Goal: Information Seeking & Learning: Find specific page/section

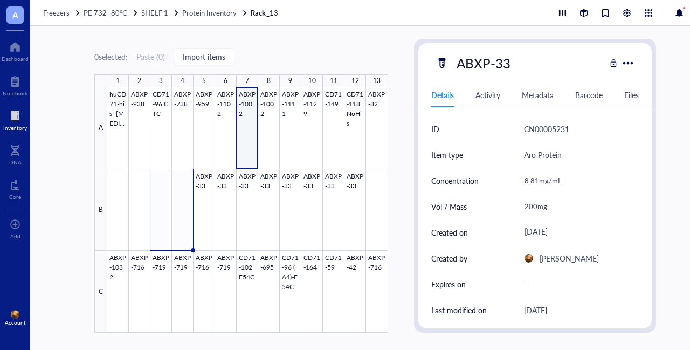
click at [8, 120] on div at bounding box center [15, 115] width 24 height 17
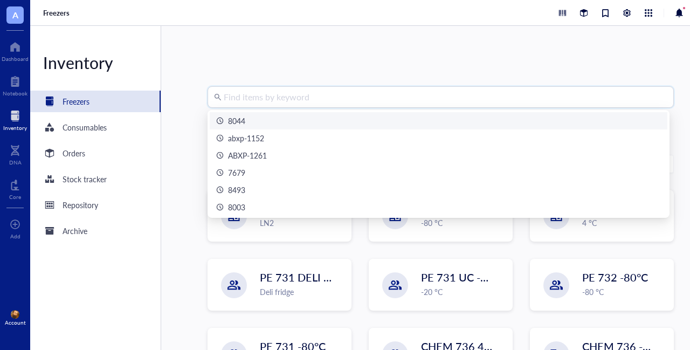
click at [375, 92] on input "search" at bounding box center [446, 97] width 444 height 20
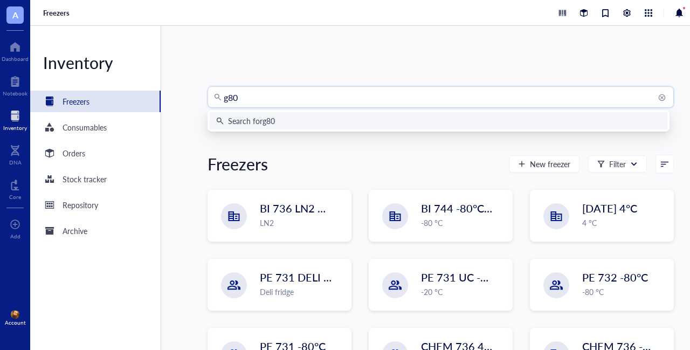
type input "g80s"
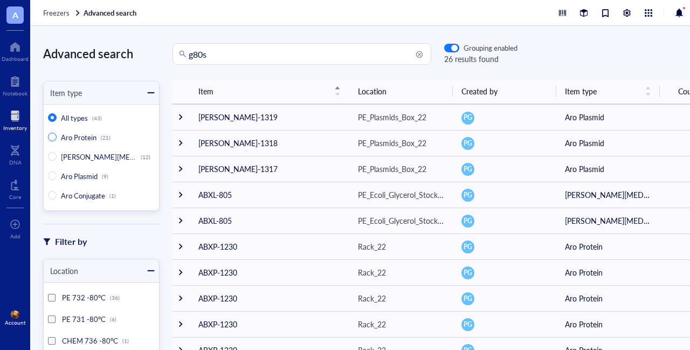
click at [82, 135] on span "Aro Protein" at bounding box center [79, 137] width 36 height 10
click at [57, 135] on input "Aro Protein (21)" at bounding box center [52, 137] width 9 height 9
radio input "true"
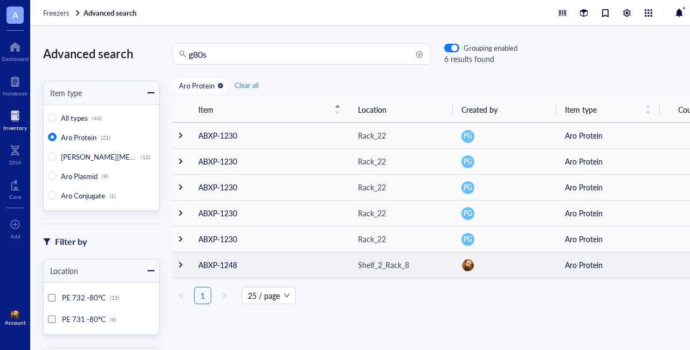
click at [182, 265] on div at bounding box center [181, 265] width 8 height 8
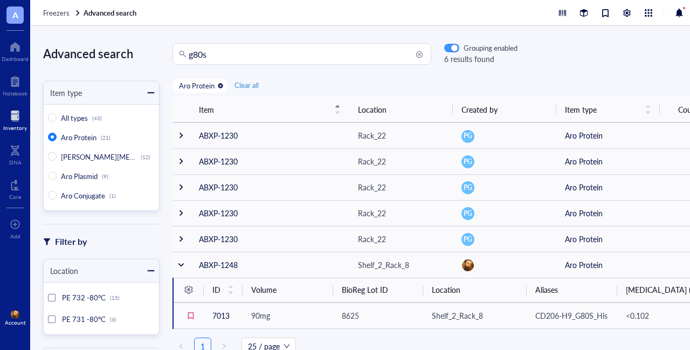
click at [453, 47] on div "button" at bounding box center [454, 48] width 6 height 6
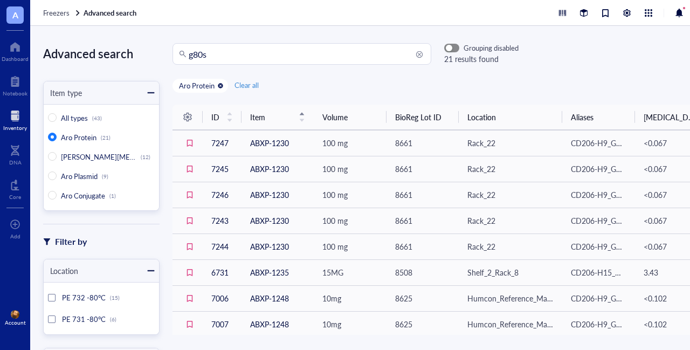
click at [453, 47] on span "button" at bounding box center [452, 48] width 14 height 8
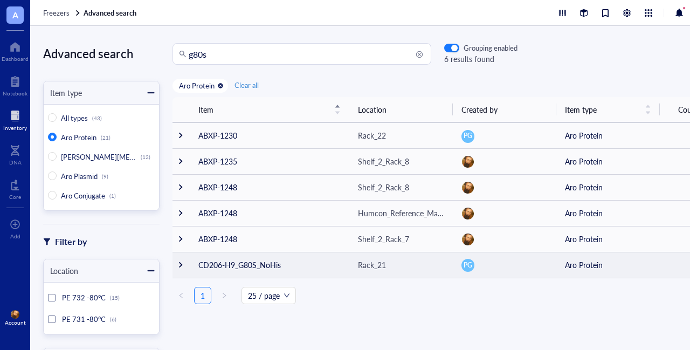
click at [180, 263] on div at bounding box center [181, 265] width 8 height 8
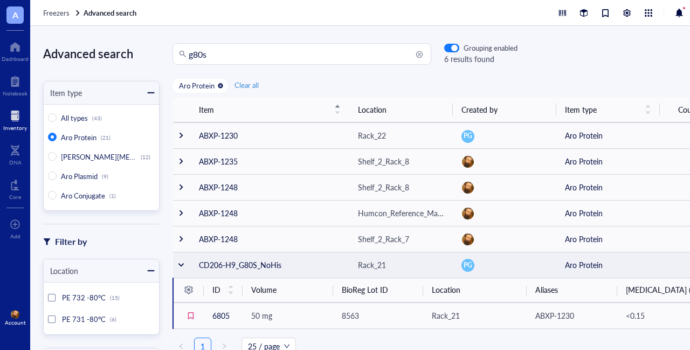
click at [256, 264] on td "CD206-H9_G80S_NoHis" at bounding box center [269, 265] width 159 height 26
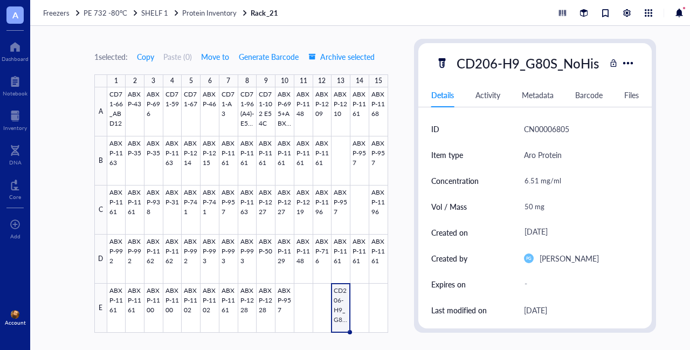
click at [492, 61] on div "CD206-H9_G80S_NoHis" at bounding box center [528, 63] width 152 height 23
type input "ABXP-1230"
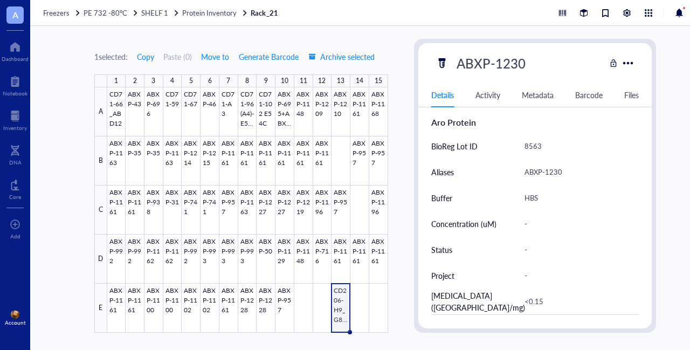
scroll to position [243, 0]
click at [561, 169] on div "ABXP-1230" at bounding box center [577, 171] width 115 height 23
click at [566, 172] on div "ABXP-1230" at bounding box center [577, 171] width 115 height 23
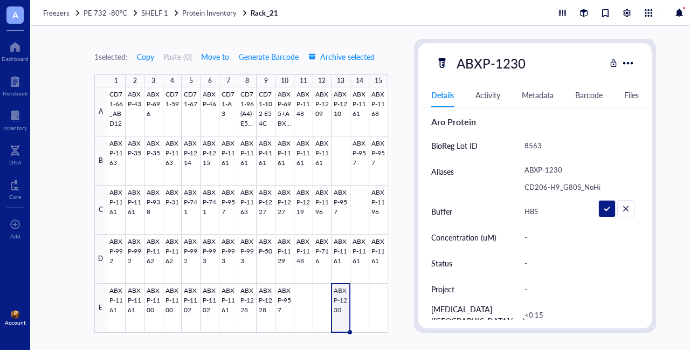
type textarea "ABXP-1230 CD206-H9_G80S_NoHis"
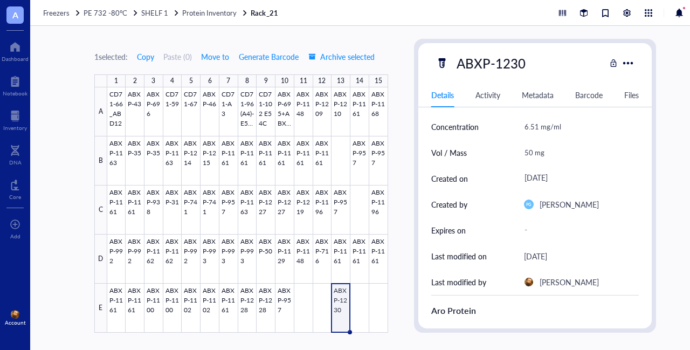
scroll to position [0, 0]
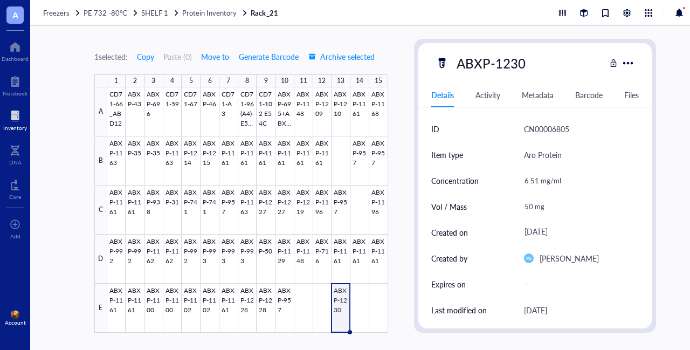
click at [18, 120] on div at bounding box center [15, 115] width 24 height 17
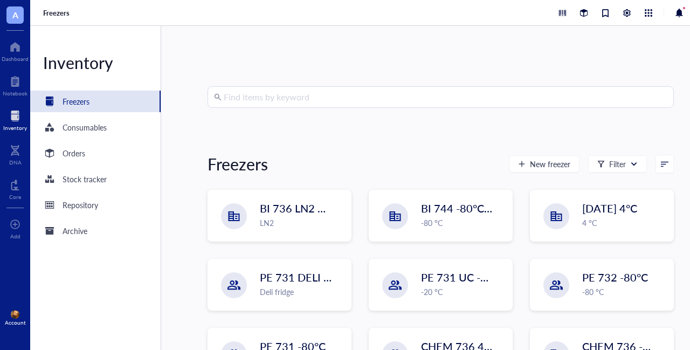
click at [288, 98] on input "search" at bounding box center [446, 97] width 444 height 20
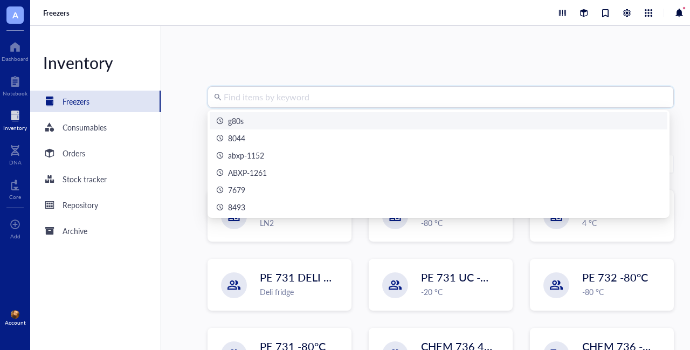
click at [239, 118] on div "g80s" at bounding box center [236, 121] width 16 height 12
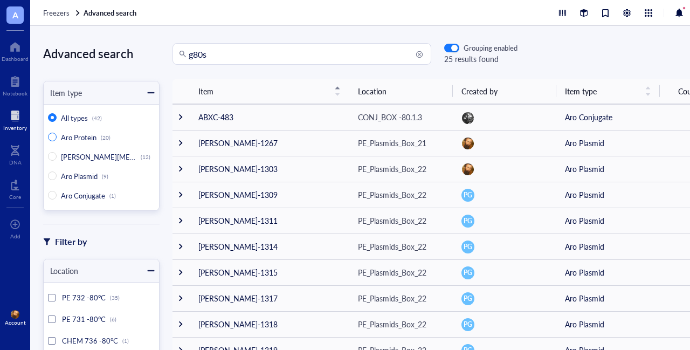
click at [87, 134] on span "Aro Protein" at bounding box center [79, 137] width 36 height 10
click at [57, 134] on input "Aro Protein (20)" at bounding box center [52, 137] width 9 height 9
radio input "true"
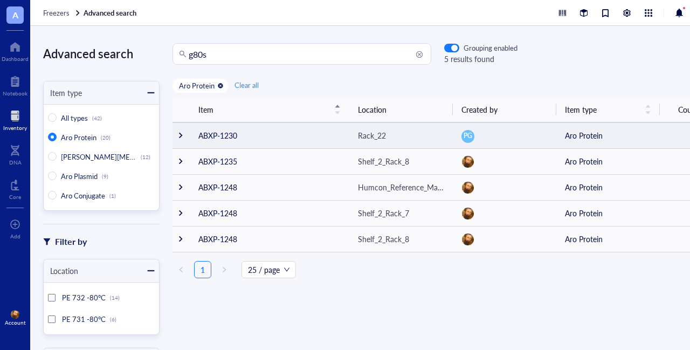
click at [183, 135] on div at bounding box center [181, 136] width 8 height 8
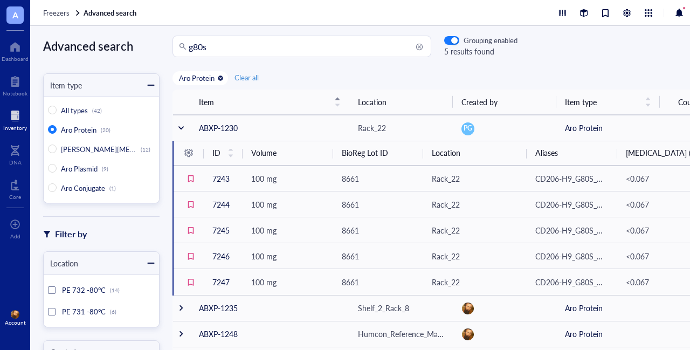
scroll to position [7, 0]
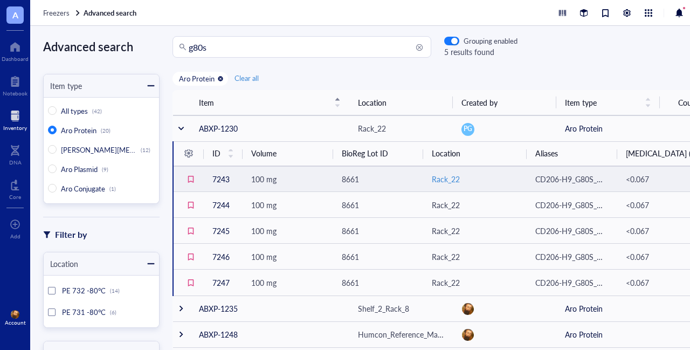
click at [451, 177] on div "Rack_22" at bounding box center [446, 179] width 28 height 12
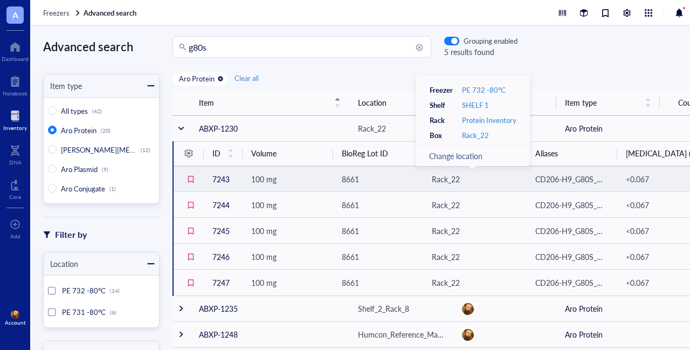
click at [269, 180] on span "100 mg" at bounding box center [263, 179] width 25 height 11
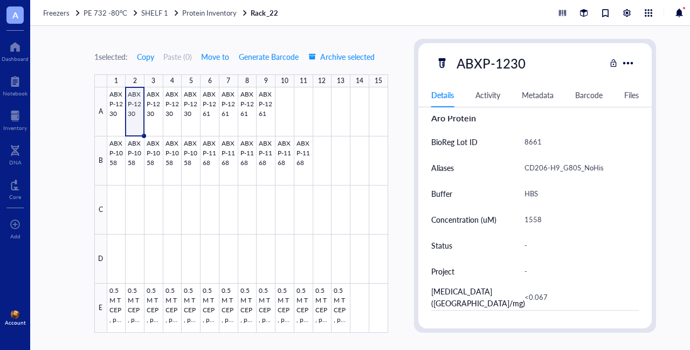
scroll to position [222, 0]
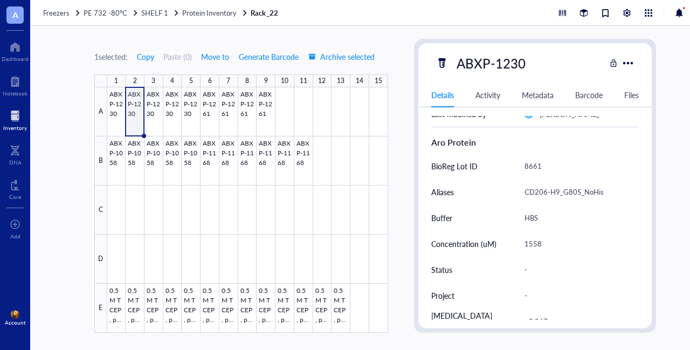
click at [6, 116] on div at bounding box center [15, 115] width 24 height 17
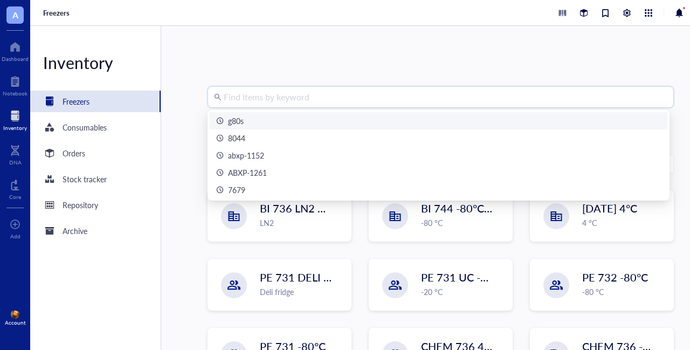
click at [334, 101] on input "search" at bounding box center [446, 97] width 444 height 20
click at [240, 120] on div "g80s" at bounding box center [236, 121] width 16 height 12
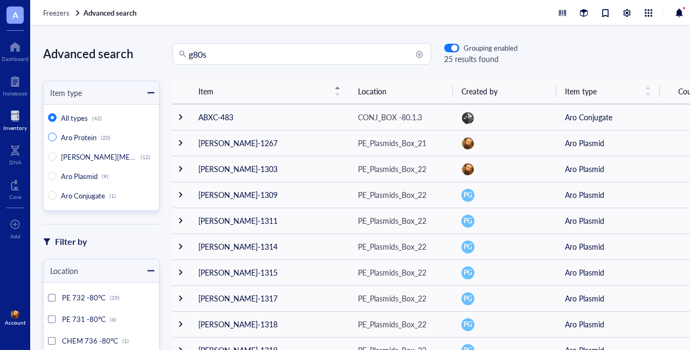
click at [87, 135] on span "Aro Protein" at bounding box center [79, 137] width 36 height 10
click at [57, 135] on input "Aro Protein (20)" at bounding box center [52, 137] width 9 height 9
radio input "true"
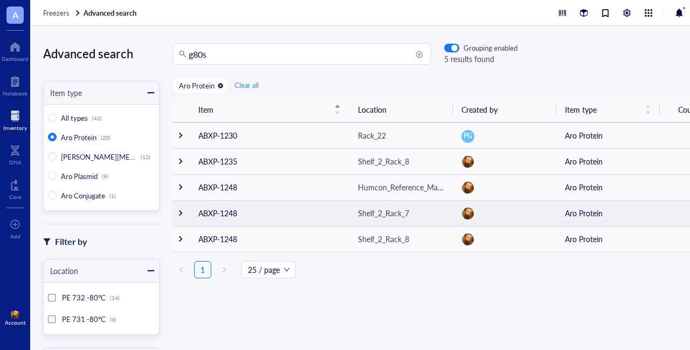
click at [181, 215] on div at bounding box center [181, 213] width 8 height 8
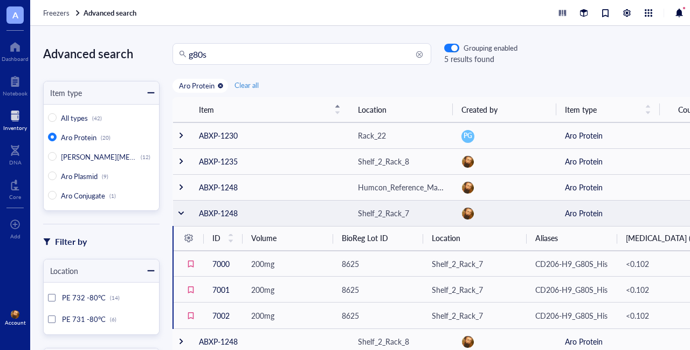
click at [181, 211] on div at bounding box center [181, 213] width 8 height 8
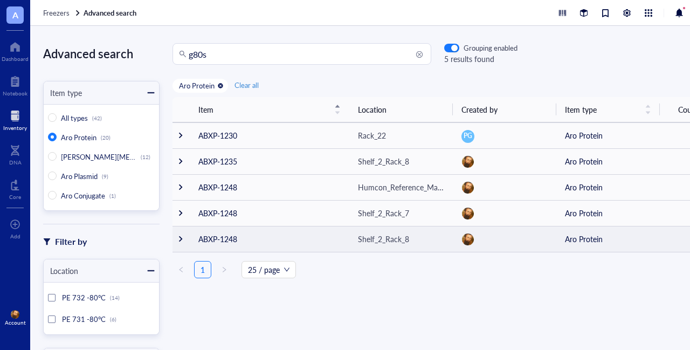
click at [184, 241] on td at bounding box center [181, 239] width 17 height 26
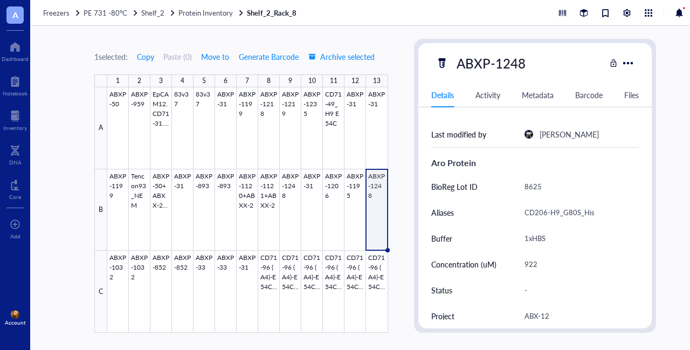
scroll to position [202, 0]
click at [15, 118] on div at bounding box center [15, 115] width 24 height 17
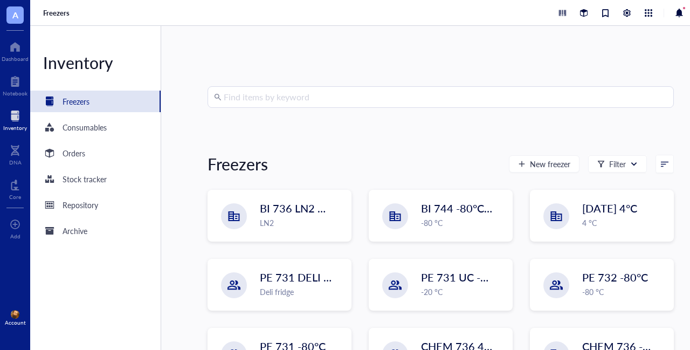
click at [211, 102] on div "Find items by keyword" at bounding box center [441, 97] width 467 height 22
click at [163, 250] on div "Find items by keyword Freezers New freezer Filter BI 736 LN2 Chest LN2 BI 744 -…" at bounding box center [440, 188] width 559 height 324
click at [92, 207] on div "Repository" at bounding box center [81, 205] width 36 height 12
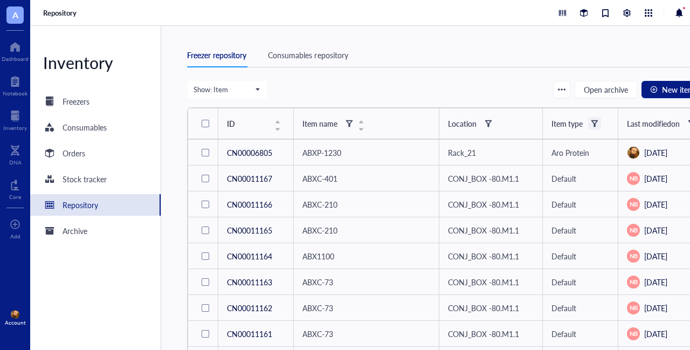
click at [595, 122] on div at bounding box center [595, 124] width 8 height 8
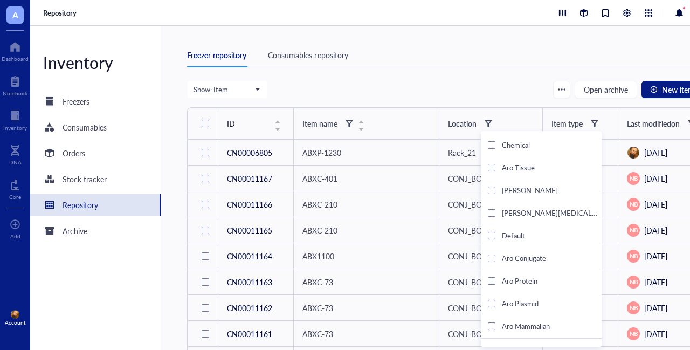
scroll to position [22, 0]
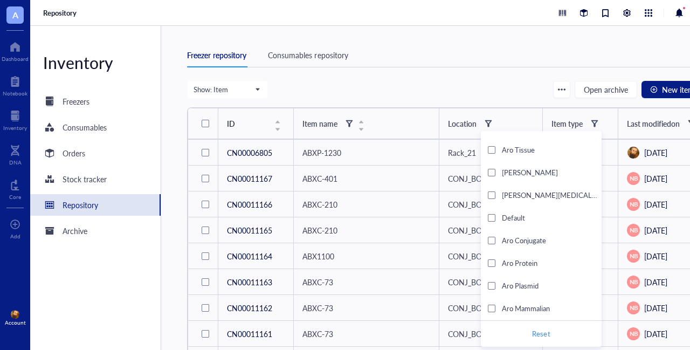
click at [496, 305] on div at bounding box center [492, 309] width 8 height 8
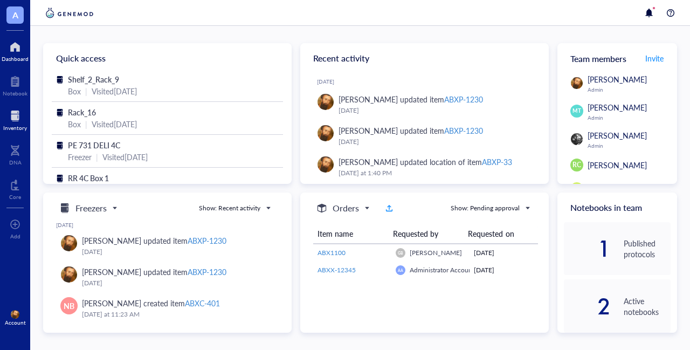
click at [14, 123] on div at bounding box center [15, 115] width 24 height 17
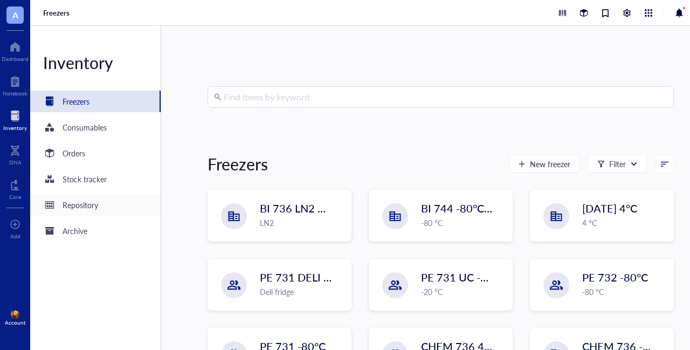
click at [63, 209] on div "Repository" at bounding box center [81, 205] width 36 height 12
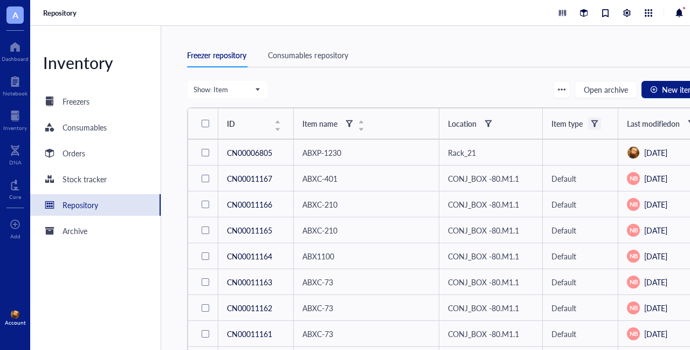
click at [597, 121] on div at bounding box center [595, 124] width 8 height 8
click at [545, 148] on span "Reset" at bounding box center [548, 148] width 18 height 10
click at [594, 120] on div at bounding box center [595, 124] width 8 height 8
click at [446, 90] on div "Show: Item Open archive New item" at bounding box center [445, 89] width 516 height 18
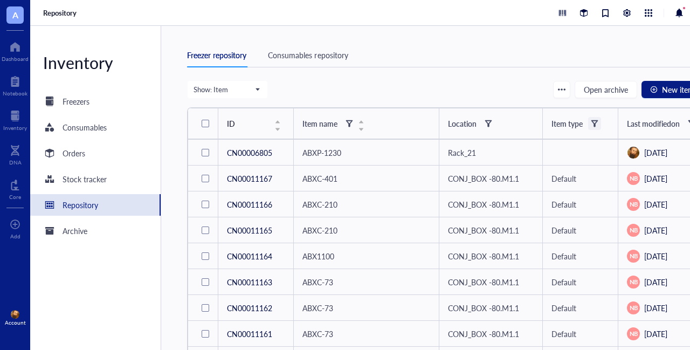
click at [594, 122] on div at bounding box center [595, 124] width 8 height 8
click at [556, 147] on span "Reset" at bounding box center [548, 148] width 18 height 10
click at [459, 66] on div "Freezer repository Consumables repository" at bounding box center [445, 55] width 516 height 24
click at [415, 85] on div "Show: Item Open archive New item" at bounding box center [445, 89] width 516 height 18
click at [437, 76] on div "Freezer repository Consumables repository" at bounding box center [445, 61] width 516 height 37
